Goal: Information Seeking & Learning: Learn about a topic

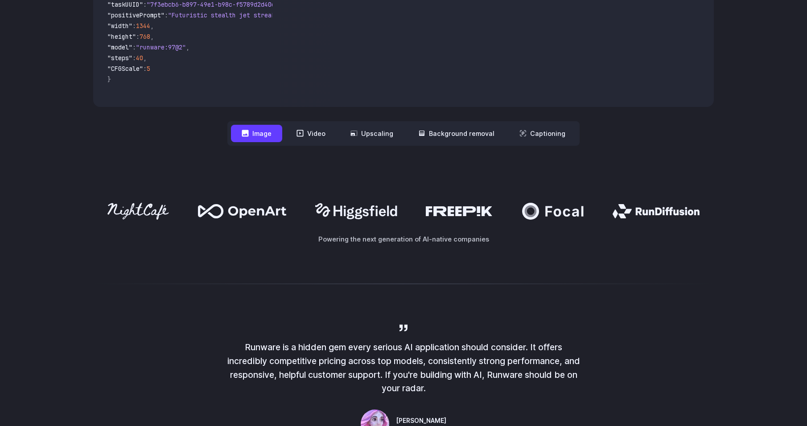
scroll to position [401, 0]
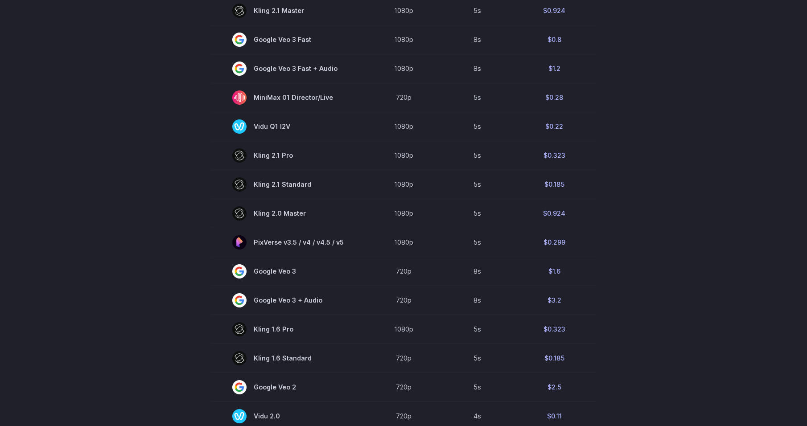
scroll to position [490, 0]
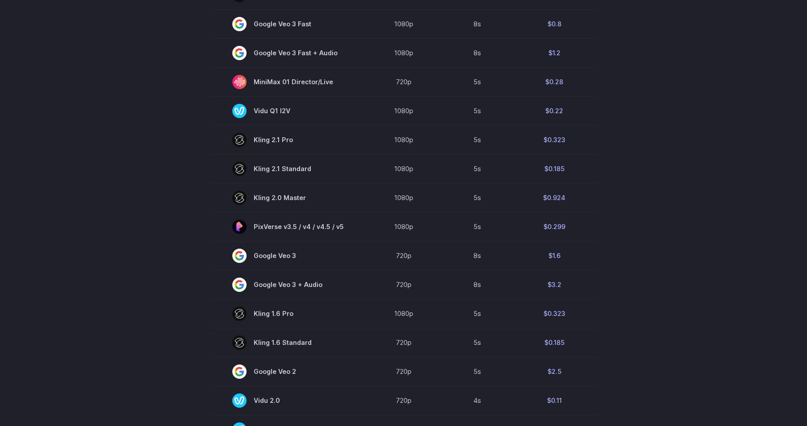
click at [162, 199] on section "Model Resolution Duration Price / Video MiniMax Hailuo 02 768p 10s $0.56 MiniMa…" at bounding box center [403, 126] width 620 height 633
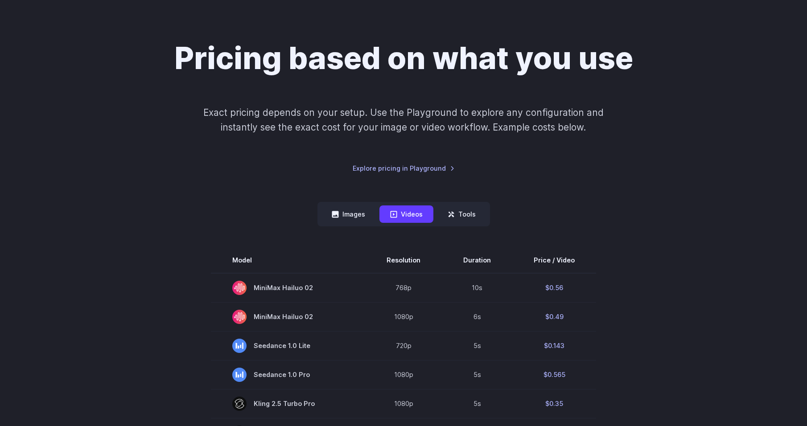
scroll to position [45, 0]
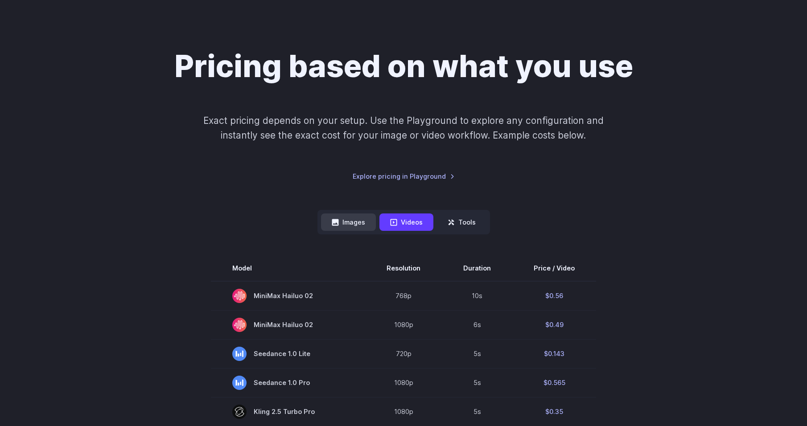
click at [346, 221] on button "Images" at bounding box center [348, 222] width 55 height 17
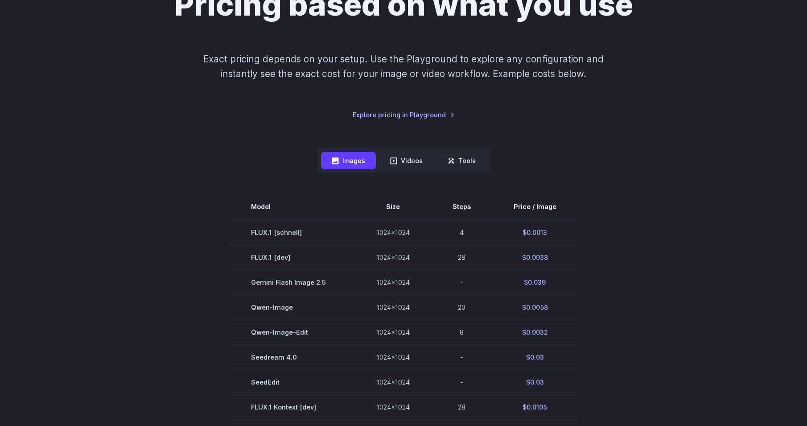
scroll to position [312, 0]
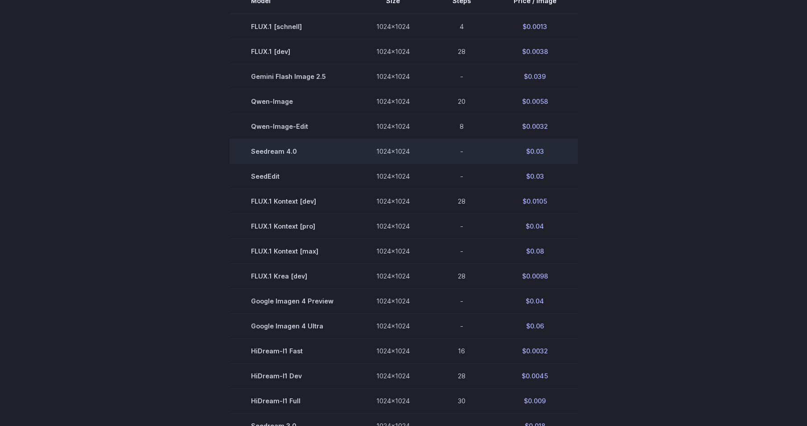
click at [273, 148] on td "Seedream 4.0" at bounding box center [292, 151] width 125 height 25
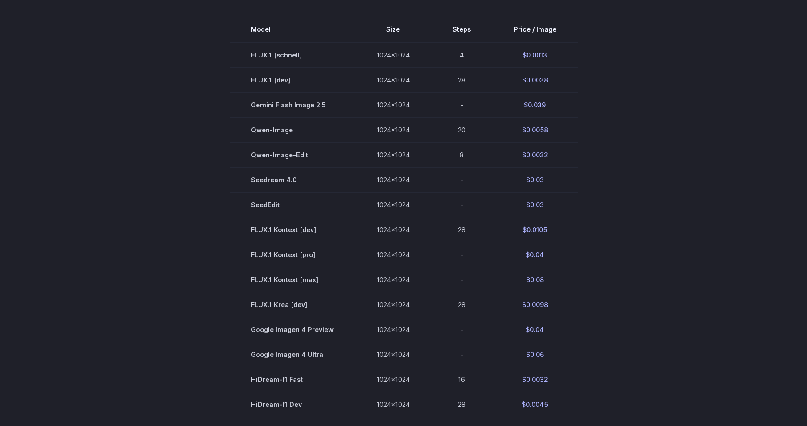
scroll to position [267, 0]
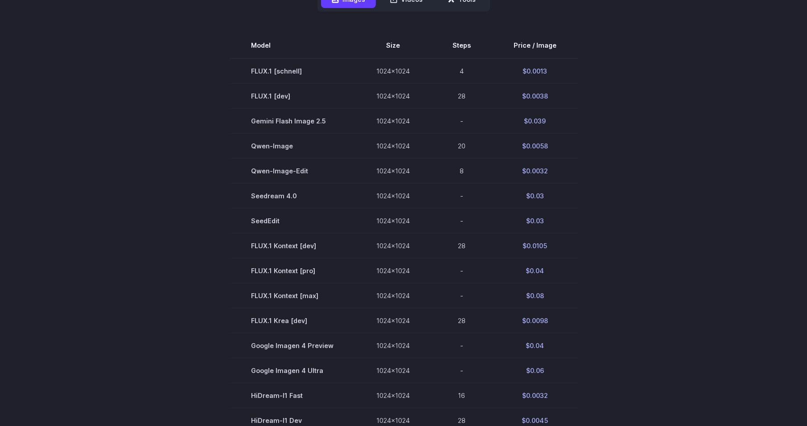
click at [196, 228] on section "Model Size Steps Price / Image FLUX.1 [schnell] 1024x1024 4 $0.0013 FLUX.1 [dev…" at bounding box center [403, 295] width 620 height 525
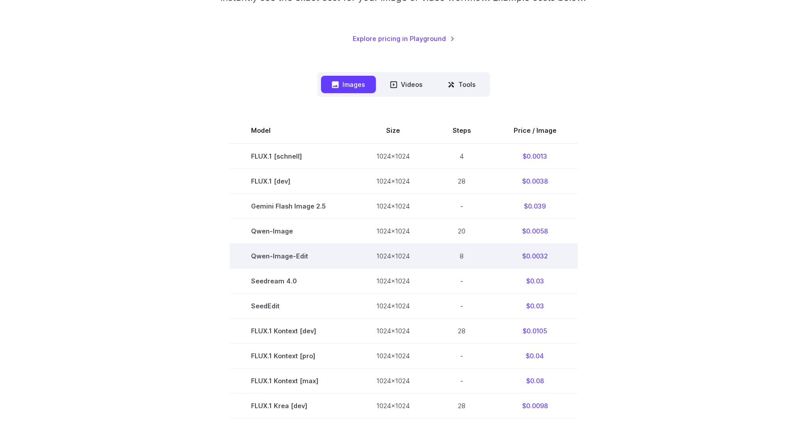
scroll to position [178, 0]
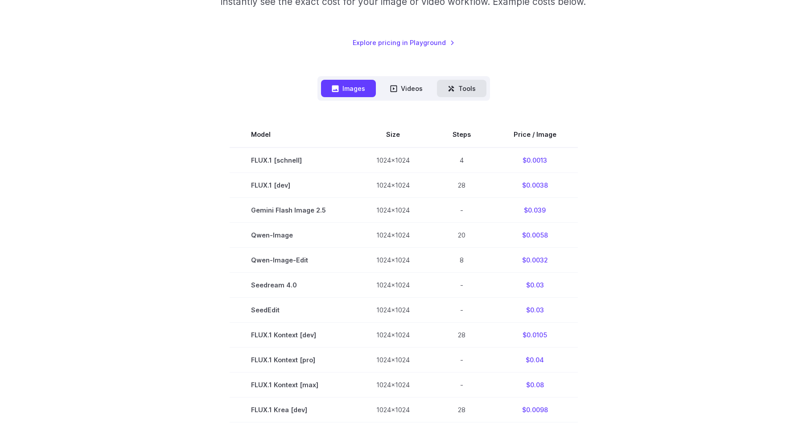
click at [459, 93] on button "Tools" at bounding box center [461, 88] width 49 height 17
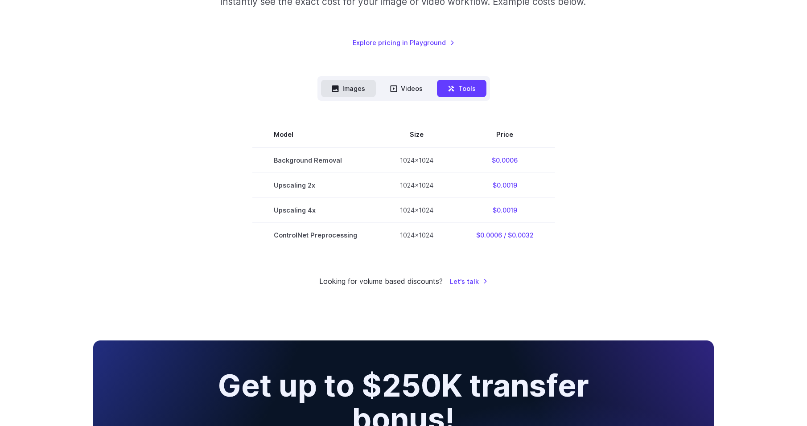
click at [338, 91] on icon at bounding box center [335, 88] width 7 height 7
drag, startPoint x: 333, startPoint y: 108, endPoint x: 332, endPoint y: 92, distance: 16.1
click at [333, 107] on div "Model Size Steps Price / Image FLUX.1 [schnell] 1024x1024 4 $0.0013 FLUX.1 [dev…" at bounding box center [403, 174] width 620 height 146
click at [332, 92] on icon at bounding box center [335, 88] width 7 height 7
click at [334, 90] on icon at bounding box center [335, 88] width 7 height 7
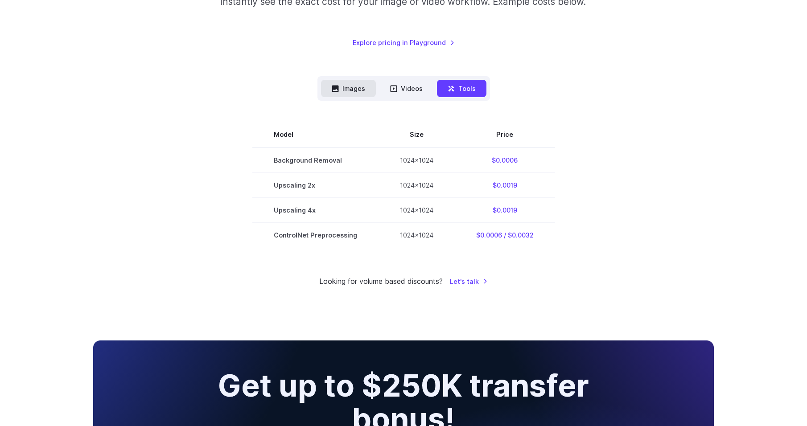
click at [334, 90] on icon at bounding box center [335, 88] width 7 height 7
click at [348, 90] on button "Images" at bounding box center [348, 88] width 55 height 17
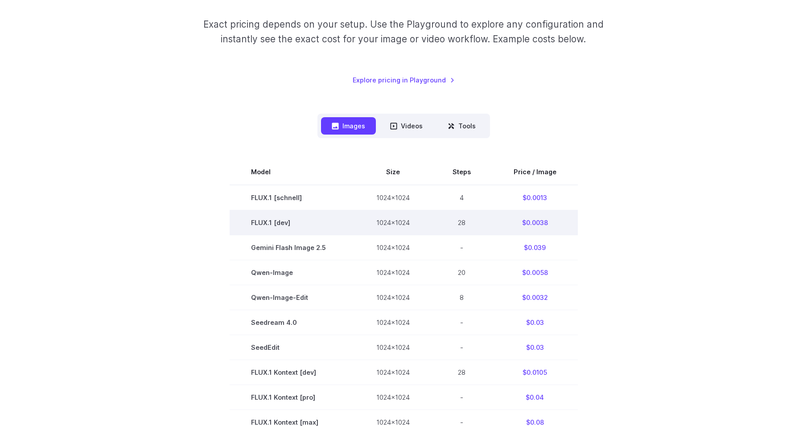
scroll to position [0, 0]
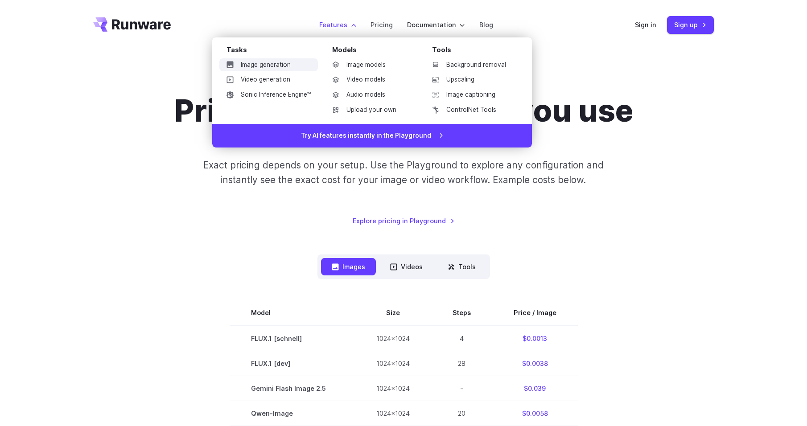
click at [283, 65] on link "Image generation" at bounding box center [268, 64] width 99 height 13
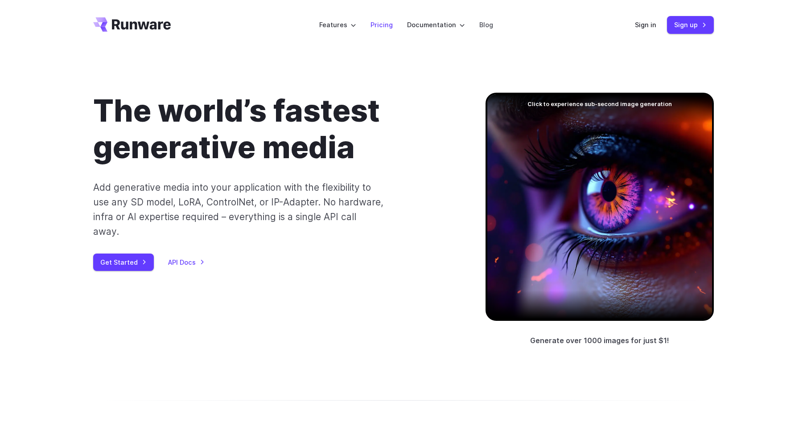
click at [372, 21] on link "Pricing" at bounding box center [381, 25] width 22 height 10
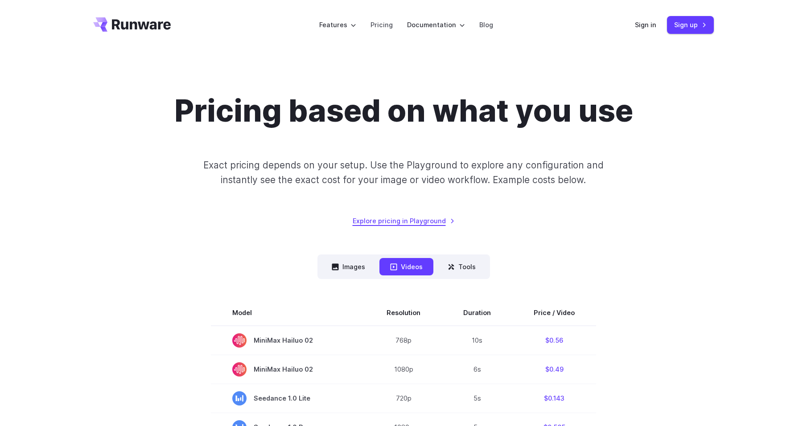
click at [397, 219] on link "Explore pricing in Playground" at bounding box center [404, 221] width 102 height 10
click at [331, 255] on nav "Images Videos Tools ****** ****** *****" at bounding box center [403, 267] width 173 height 25
click at [337, 268] on icon at bounding box center [335, 266] width 7 height 7
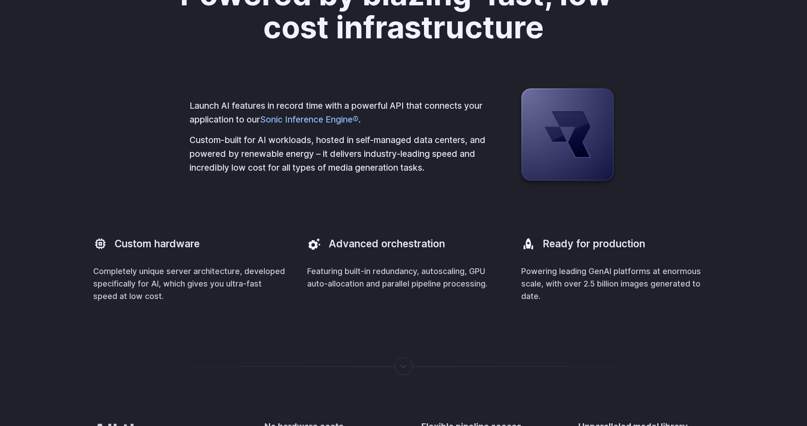
scroll to position [2407, 0]
